Goal: Navigation & Orientation: Go to known website

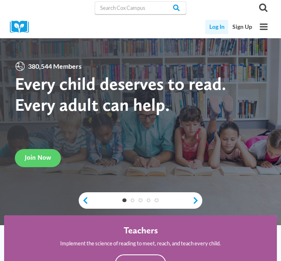
click at [220, 26] on link "Log In" at bounding box center [216, 27] width 23 height 14
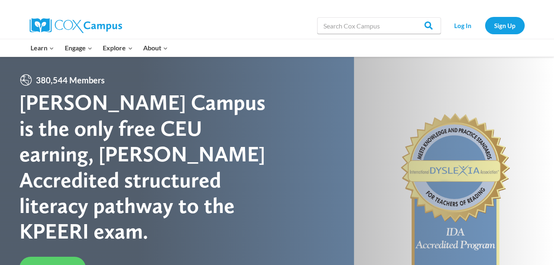
click at [524, 60] on div at bounding box center [277, 193] width 554 height 272
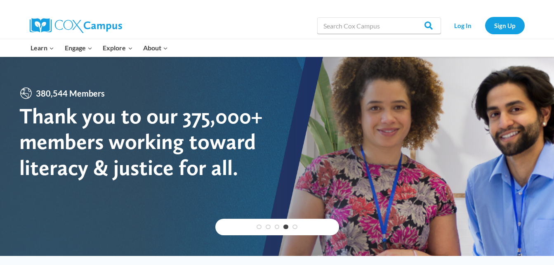
drag, startPoint x: 540, startPoint y: 0, endPoint x: 225, endPoint y: 30, distance: 315.9
click at [225, 30] on div "Search in https://coxcampus.org/ Search Search Log In Sign Up" at bounding box center [371, 25] width 305 height 26
